Goal: Transaction & Acquisition: Register for event/course

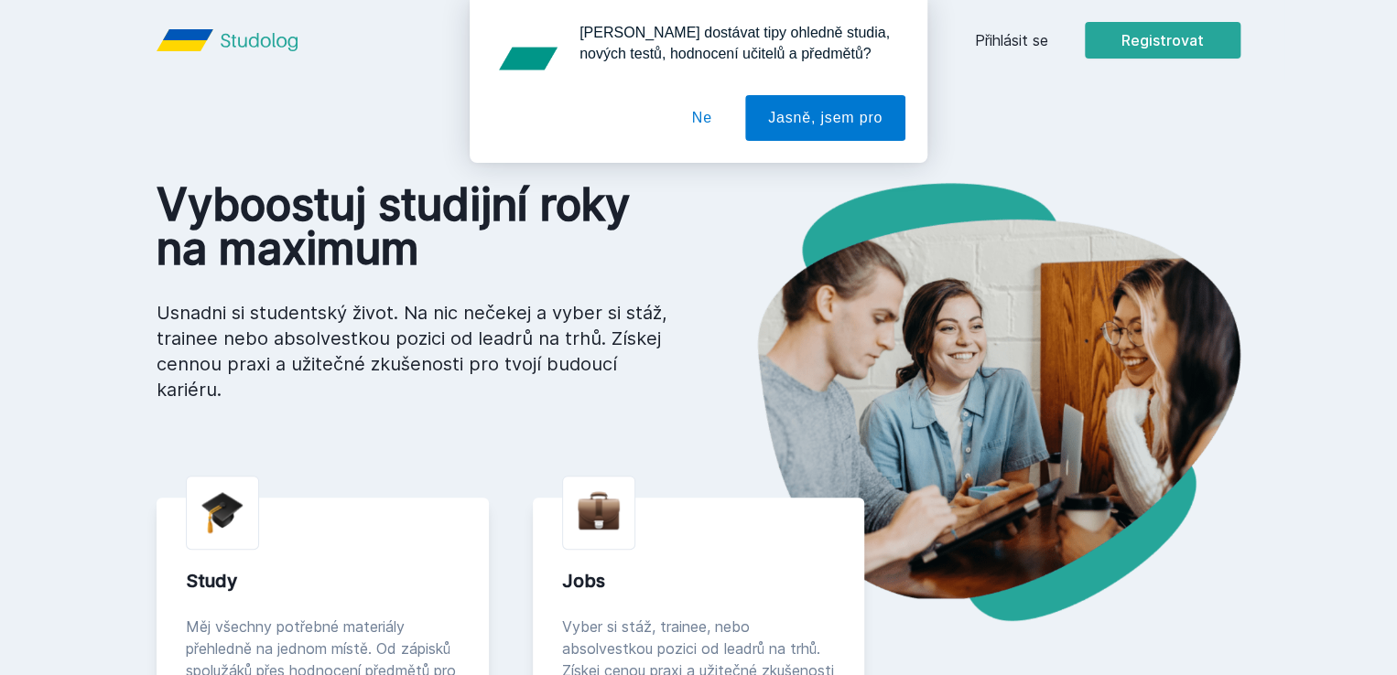
click at [715, 114] on button "Ne" at bounding box center [702, 118] width 66 height 46
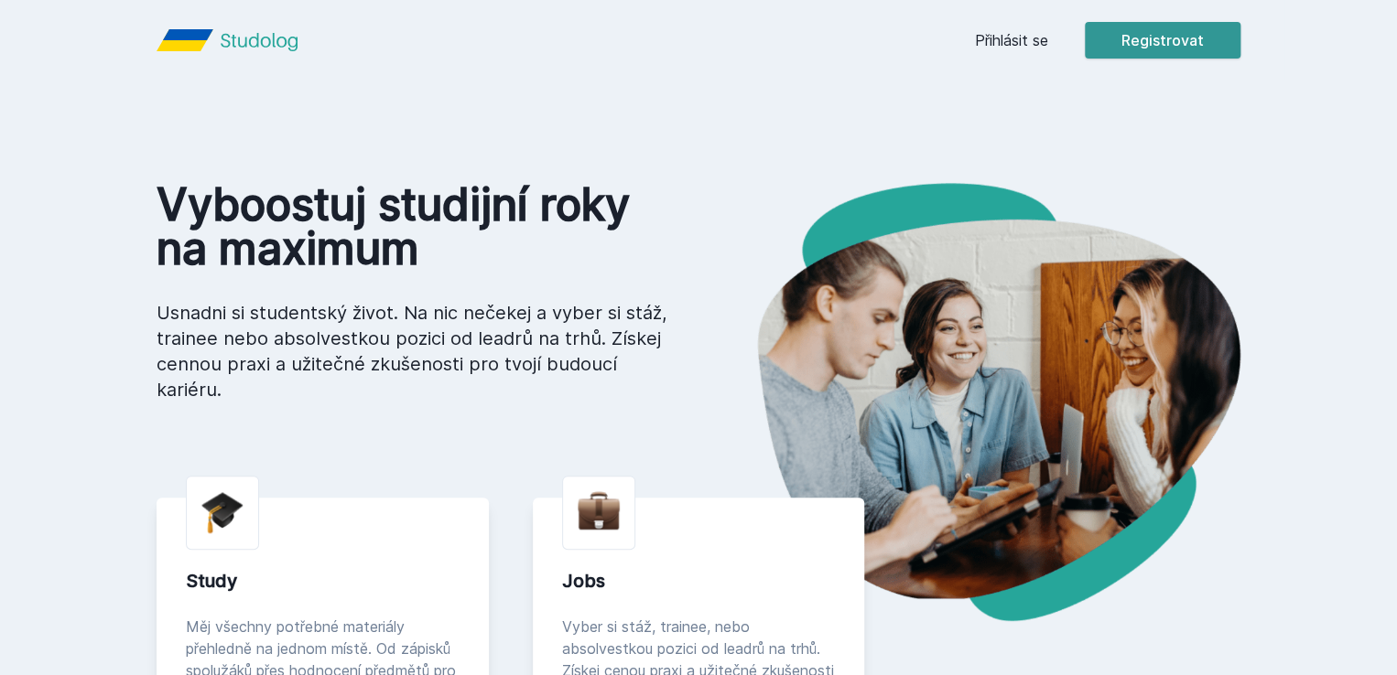
click at [1240, 41] on button "Registrovat" at bounding box center [1162, 40] width 156 height 37
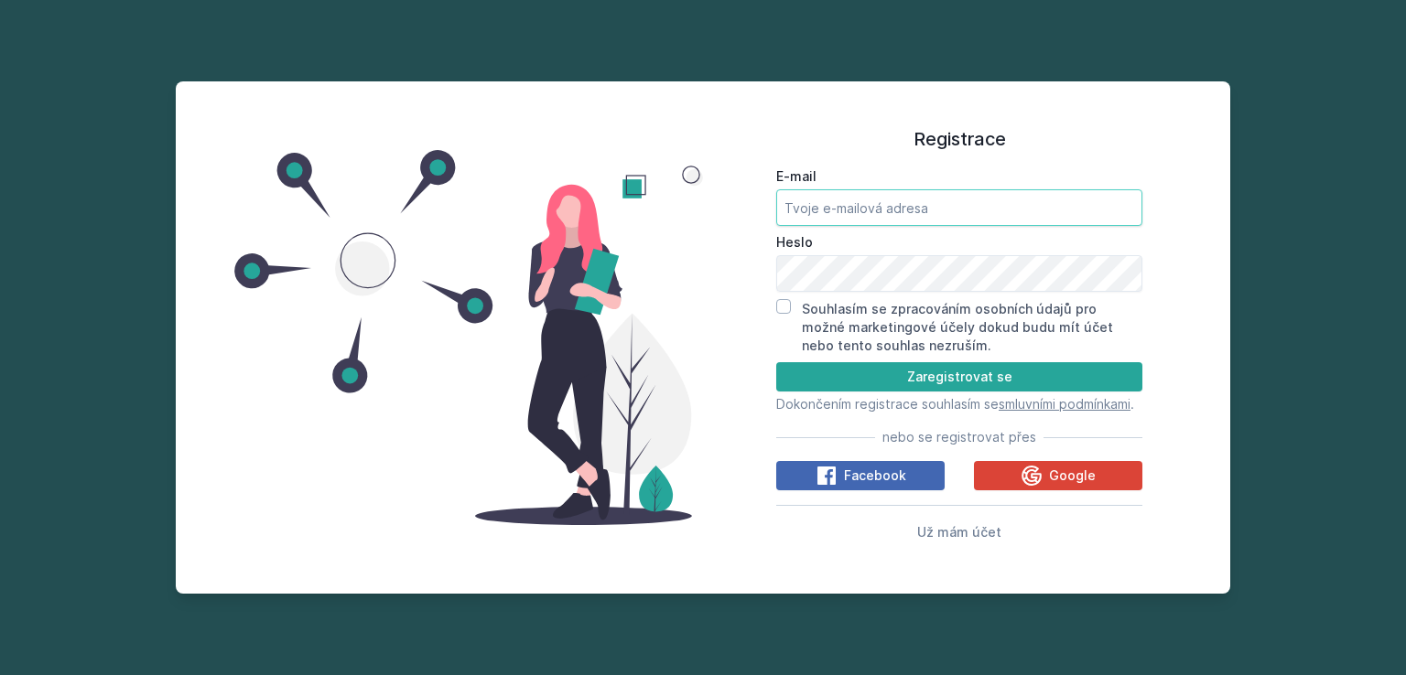
click at [880, 189] on input "E-mail" at bounding box center [959, 207] width 366 height 37
drag, startPoint x: 860, startPoint y: 200, endPoint x: 775, endPoint y: 195, distance: 85.3
click at [778, 197] on input "[PERSON_NAME][EMAIL_ADDRESS][DOMAIN_NAME]" at bounding box center [959, 207] width 366 height 37
type input "[DOMAIN_NAME][EMAIL_ADDRESS][PERSON_NAME][DOMAIN_NAME]"
click at [783, 302] on input "Souhlasím se zpracováním osobních údajů pro možné marketingové účely dokud budu…" at bounding box center [783, 306] width 15 height 15
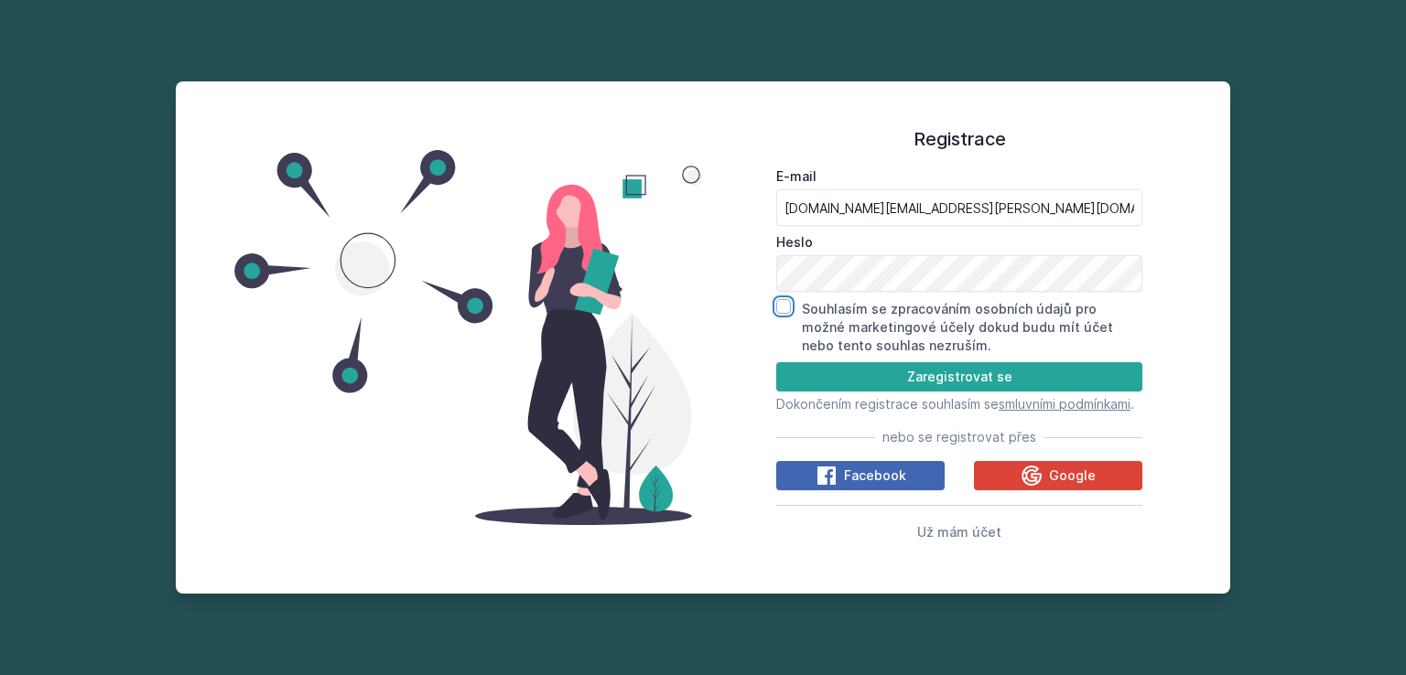
checkbox input "true"
click at [861, 362] on button "Zaregistrovat se" at bounding box center [959, 376] width 366 height 29
click at [846, 372] on button "Zaregistrovat se" at bounding box center [959, 376] width 366 height 29
click at [938, 366] on button "Zaregistrovat se" at bounding box center [959, 376] width 366 height 29
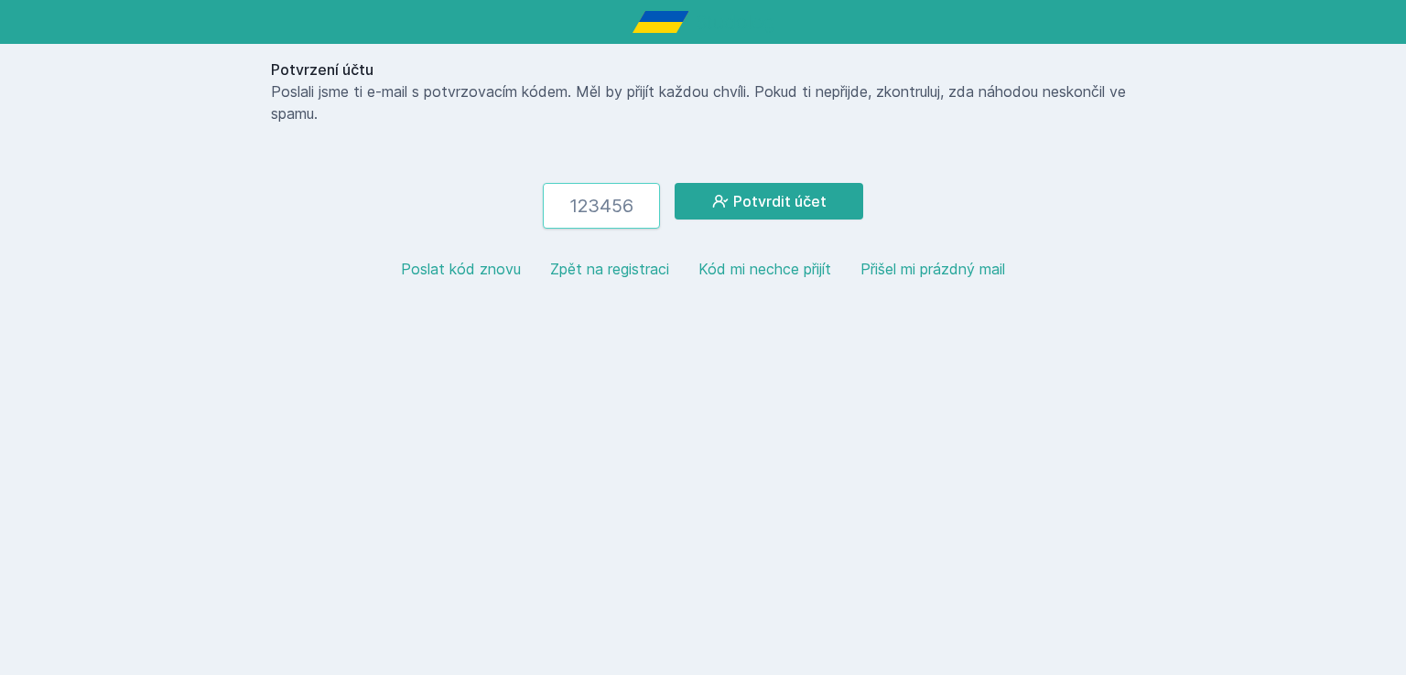
paste input "434055"
type input "434055"
click at [766, 193] on button "Potvrdit účet" at bounding box center [768, 201] width 189 height 37
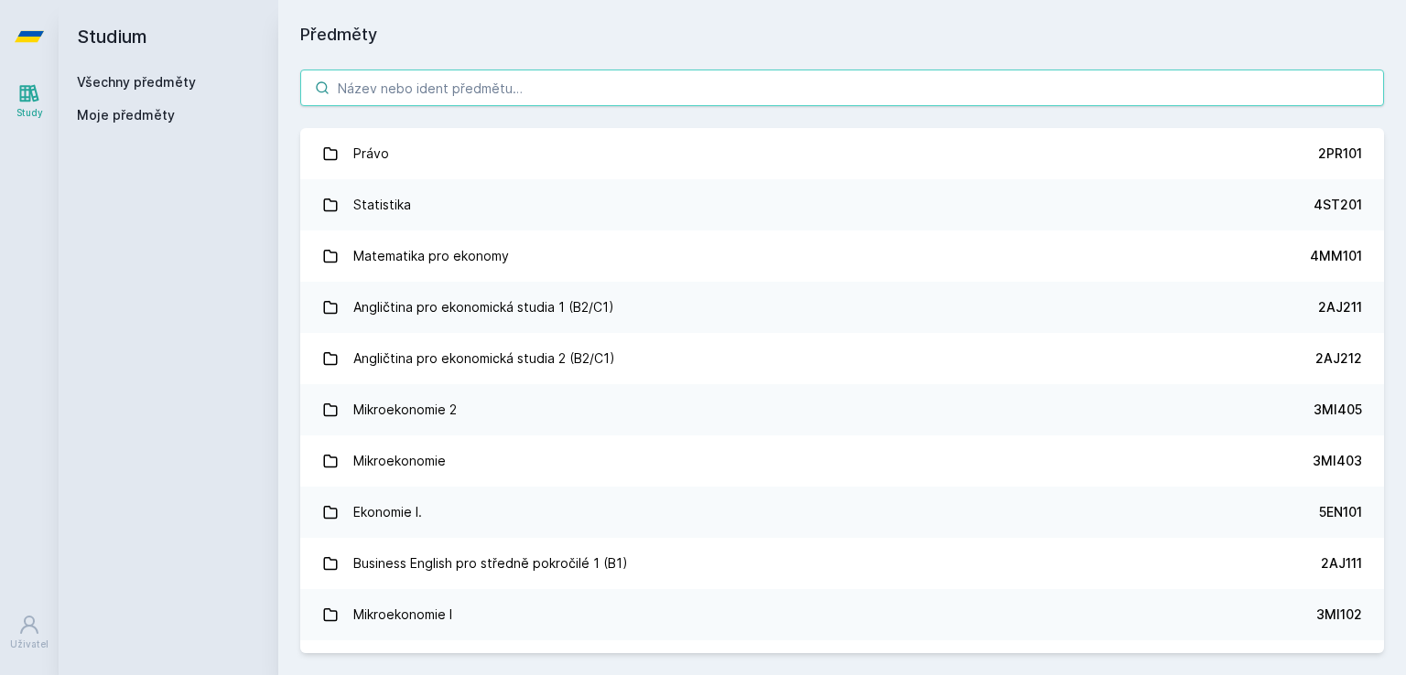
click at [478, 92] on input "search" at bounding box center [842, 88] width 1084 height 37
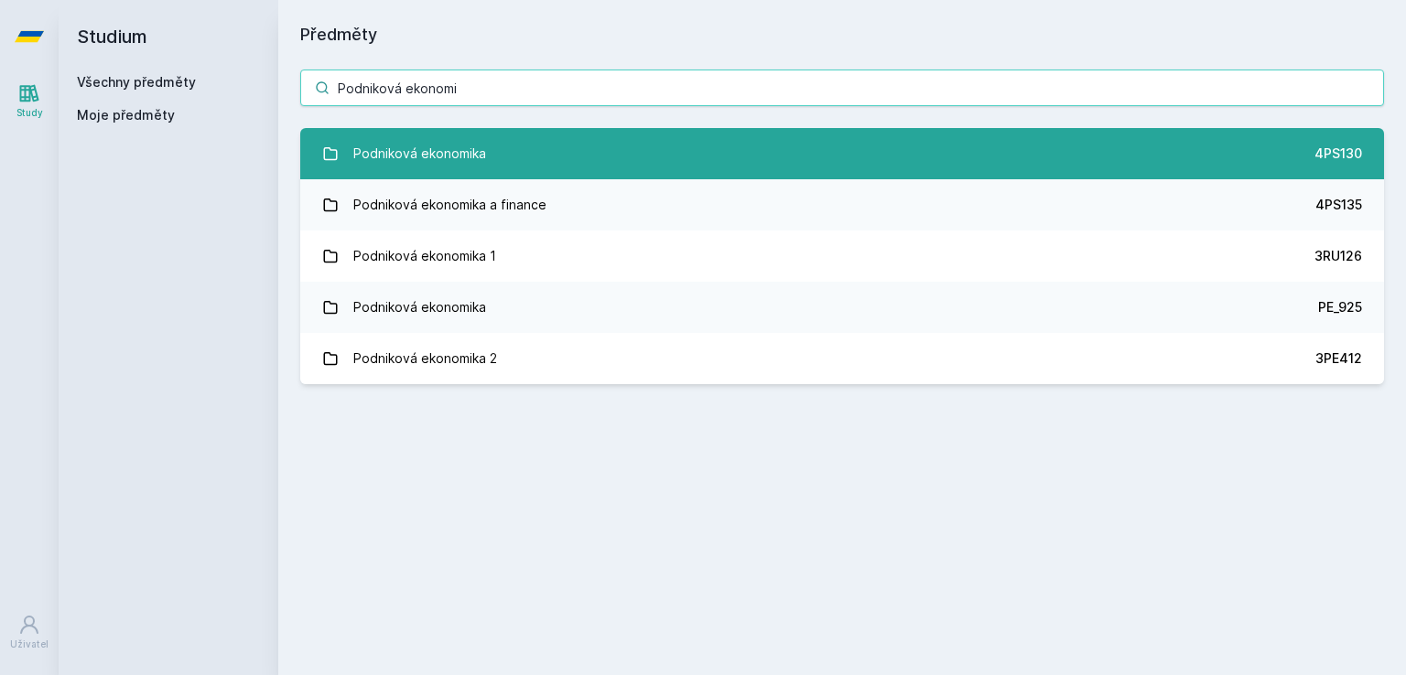
type input "Podniková ekonomi"
click at [508, 142] on link "Podniková ekonomika 4PS130" at bounding box center [842, 153] width 1084 height 51
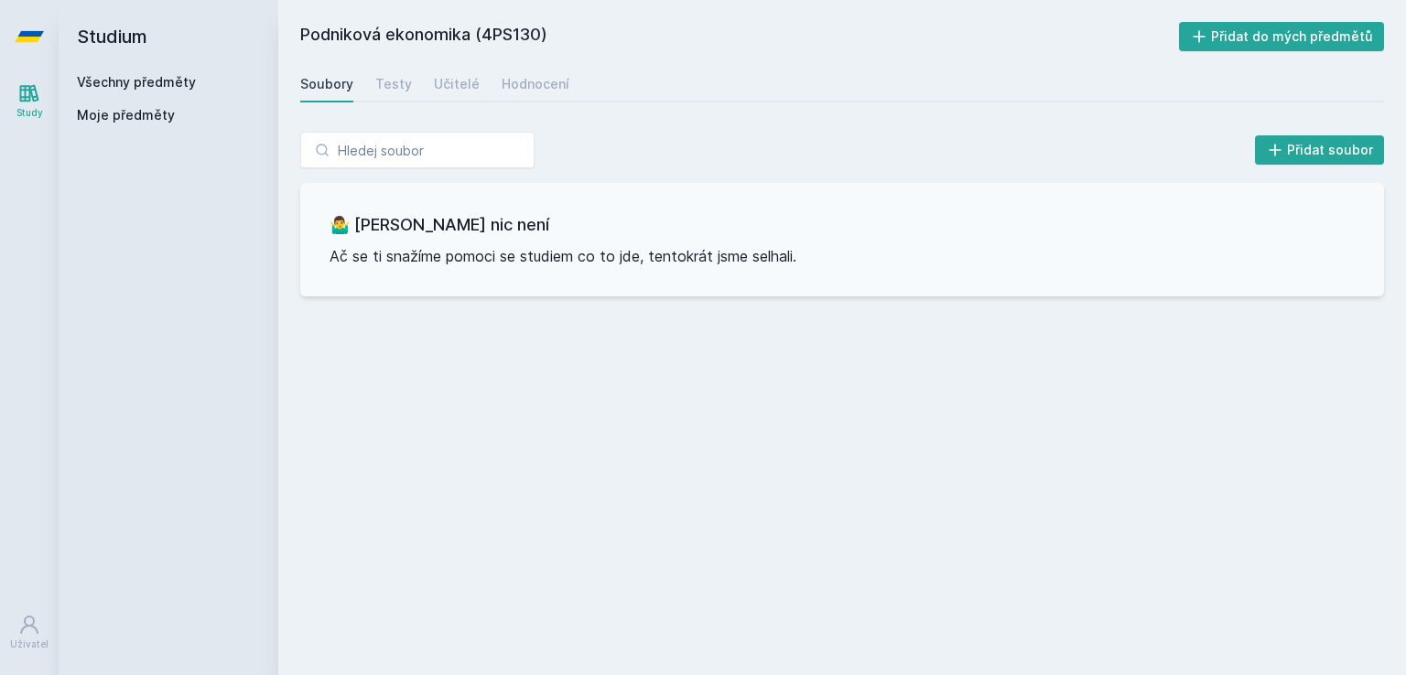
click at [330, 85] on div "Soubory" at bounding box center [326, 84] width 53 height 18
click at [124, 80] on link "Všechny předměty" at bounding box center [136, 82] width 119 height 16
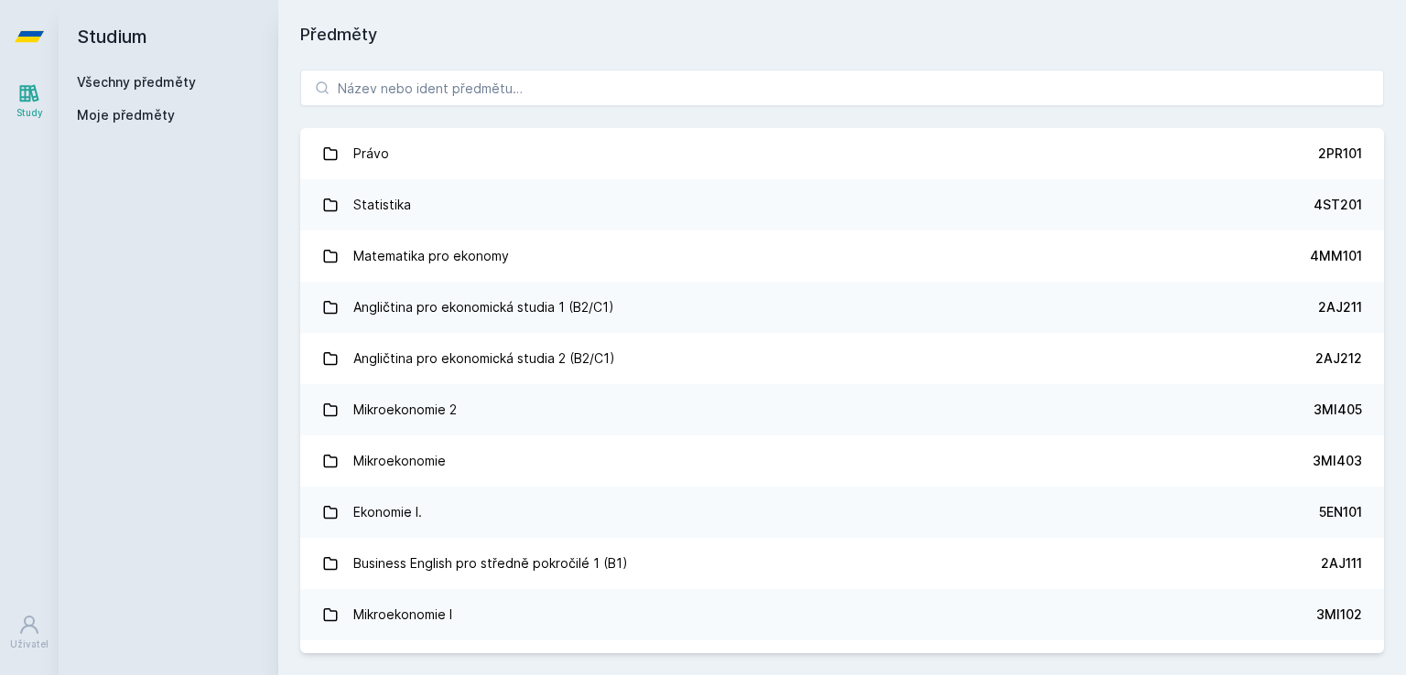
click at [38, 32] on icon at bounding box center [29, 36] width 29 height 11
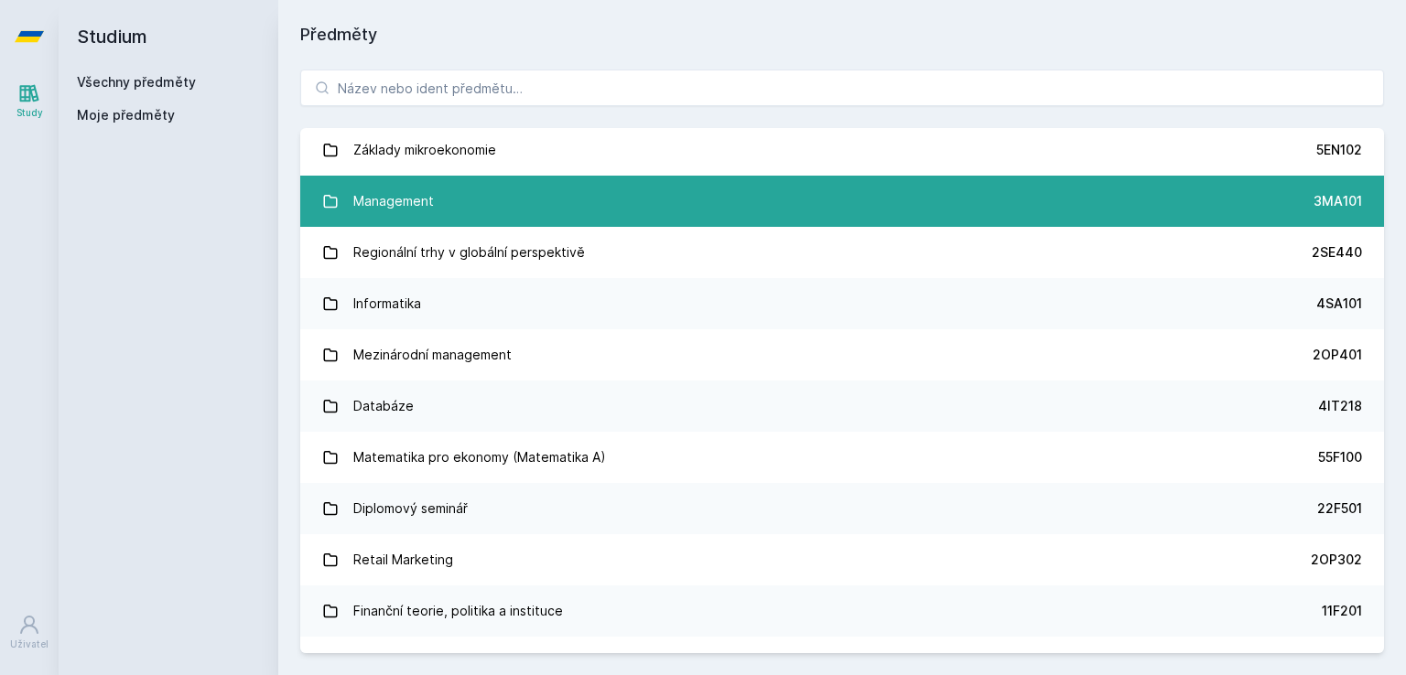
scroll to position [1007, 0]
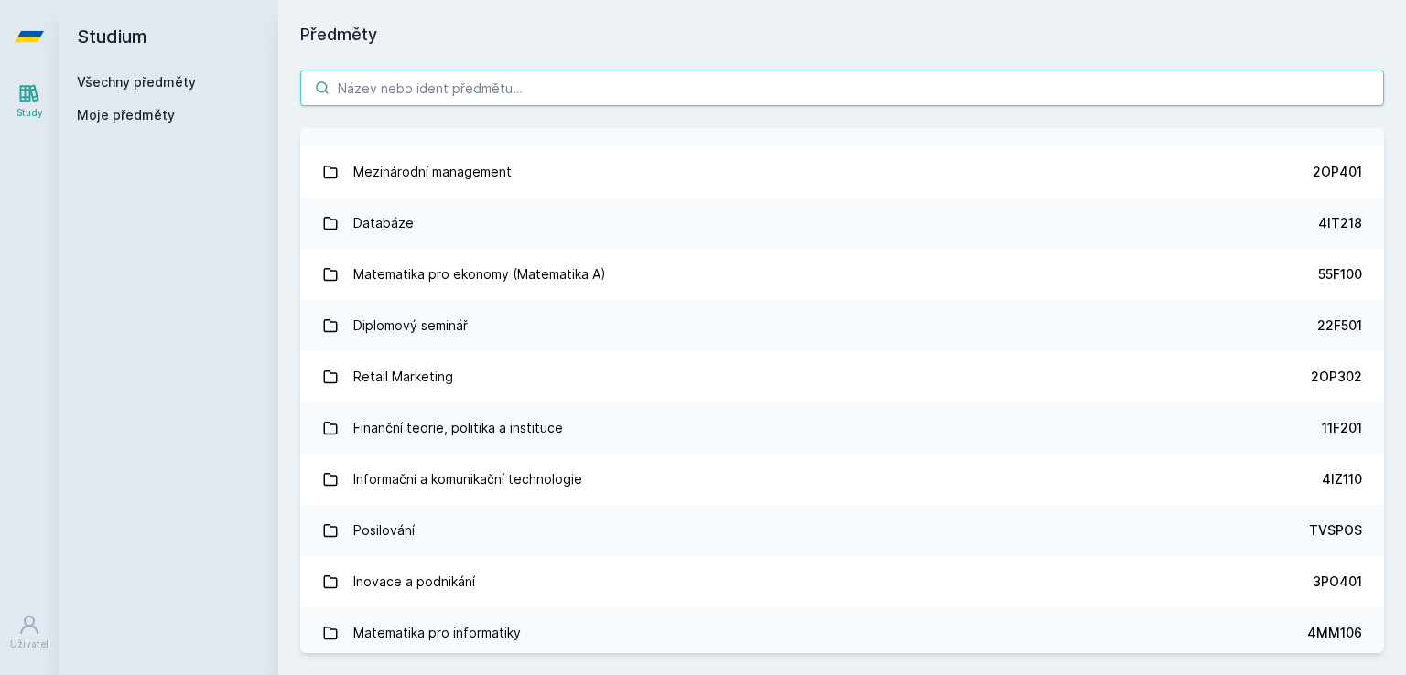
click at [433, 96] on input "search" at bounding box center [842, 88] width 1084 height 37
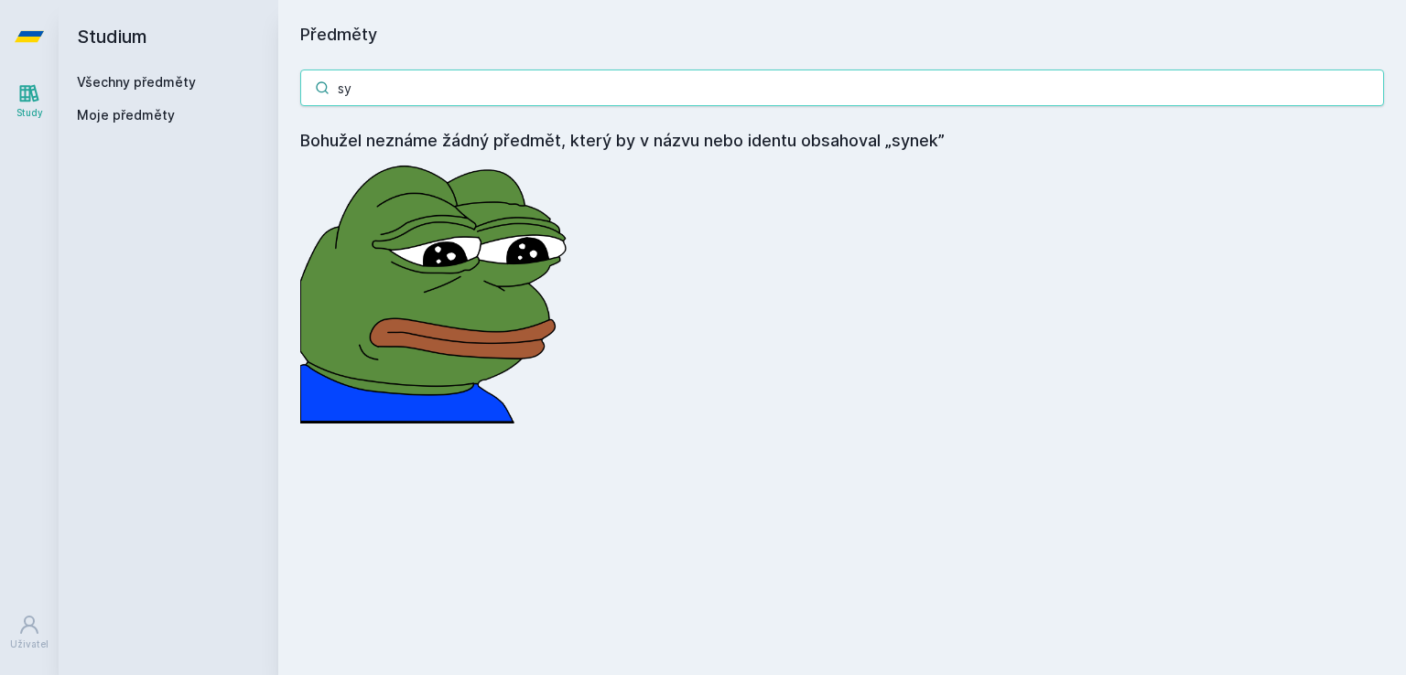
type input "s"
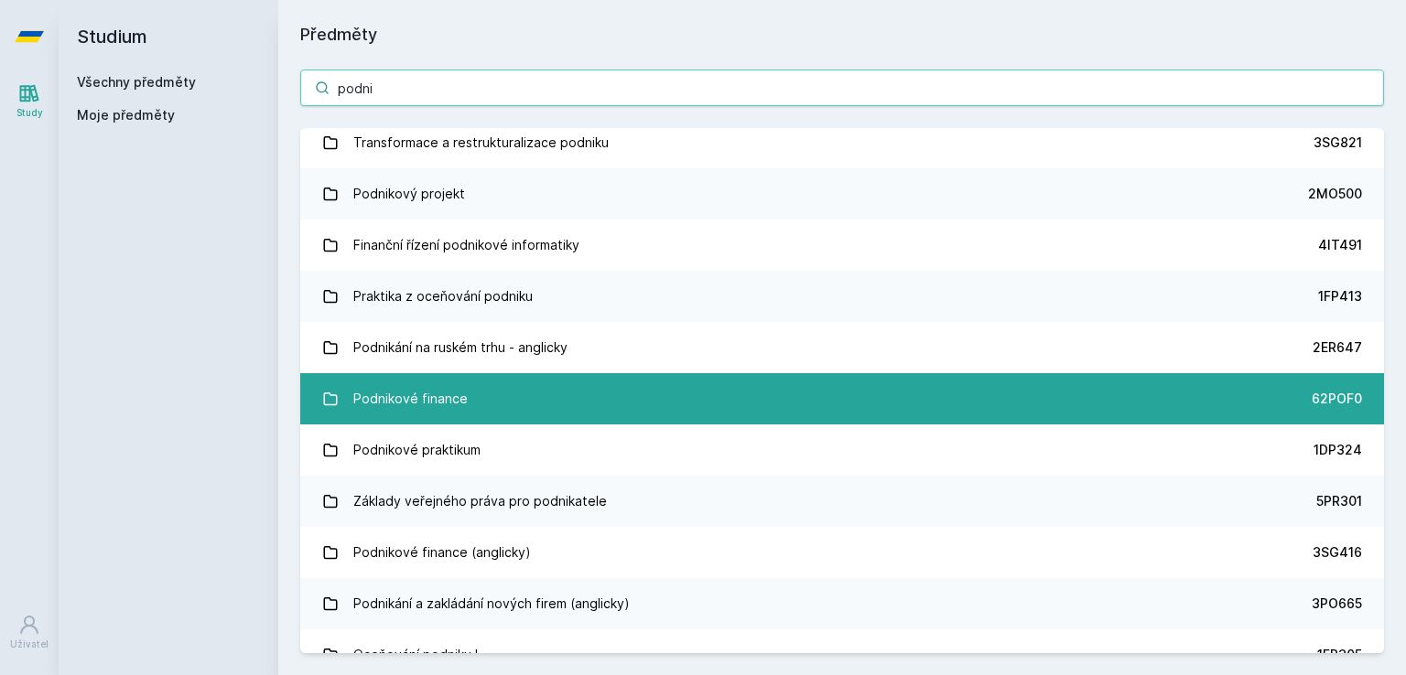
scroll to position [2928, 0]
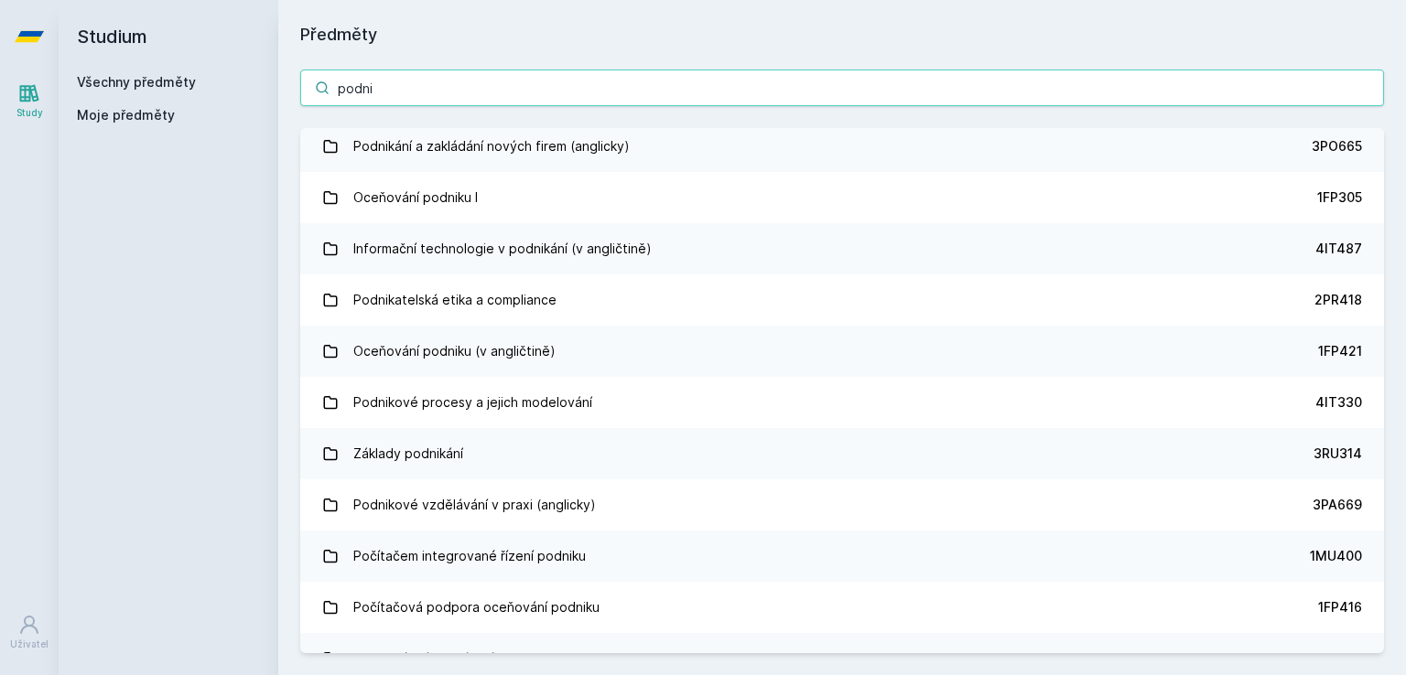
type input "podni"
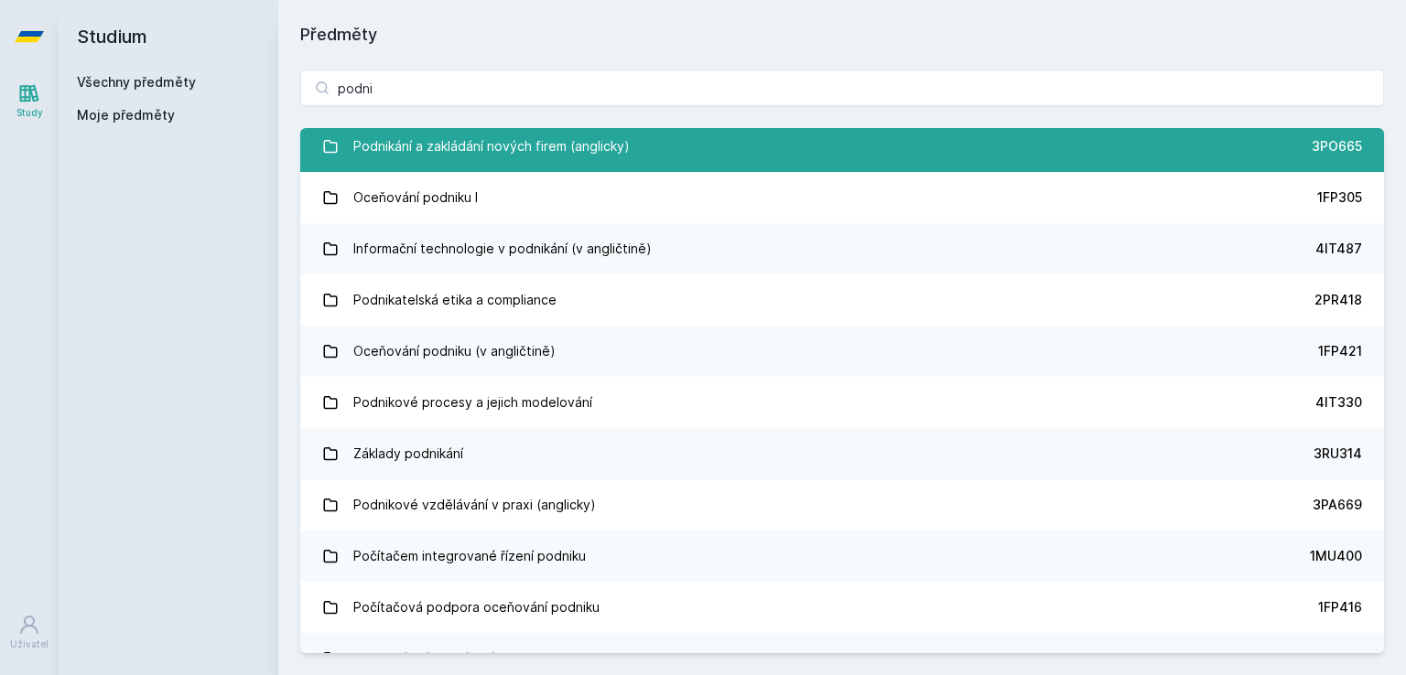
scroll to position [0, 0]
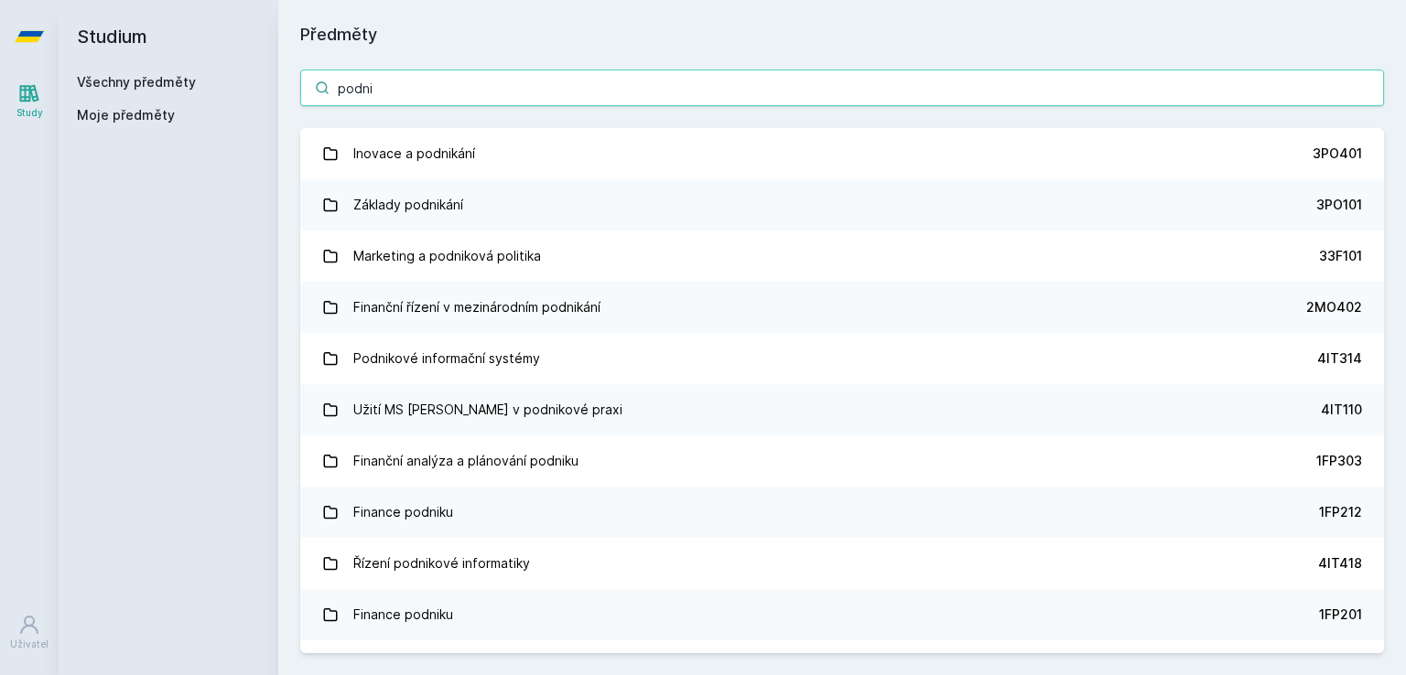
drag, startPoint x: 428, startPoint y: 81, endPoint x: 108, endPoint y: 67, distance: 320.6
click at [100, 70] on div "Studium Všechny předměty Moje předměty Předměty podni Inovace a podnikání 3PO40…" at bounding box center [732, 337] width 1347 height 675
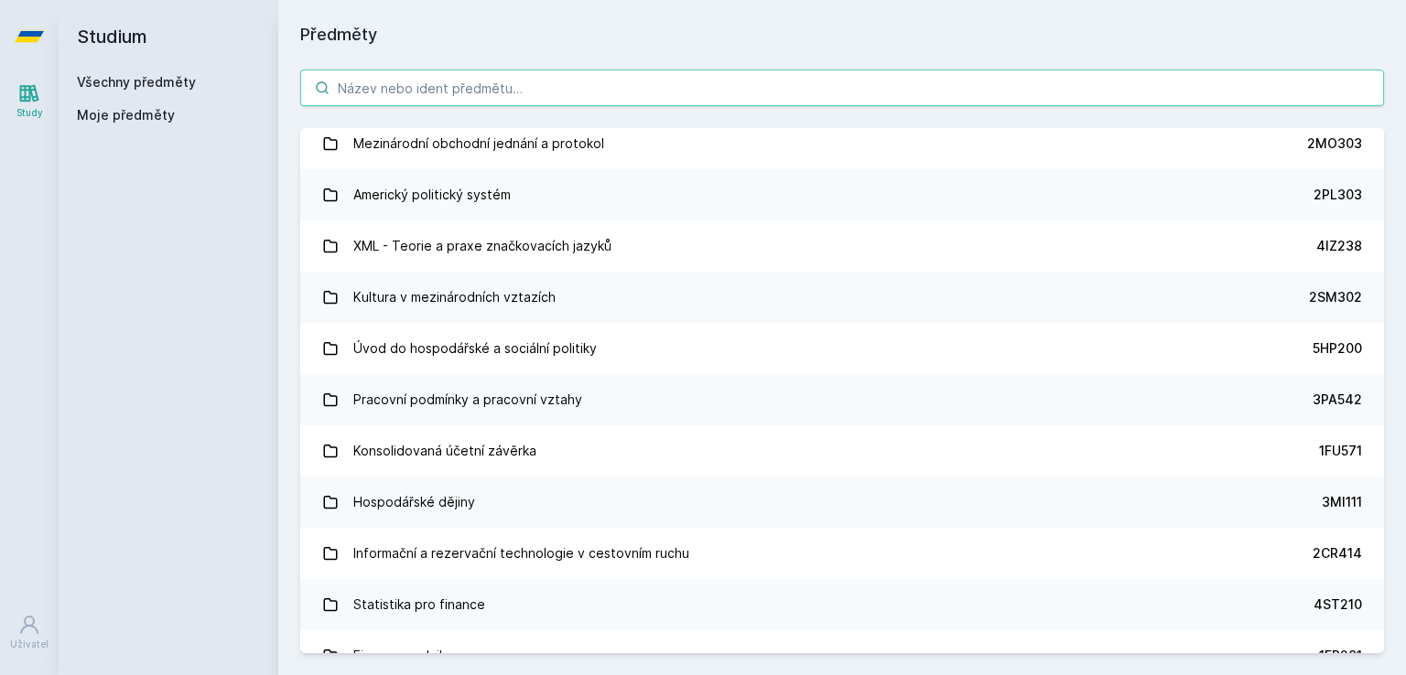
scroll to position [7620, 0]
